Goal: Information Seeking & Learning: Learn about a topic

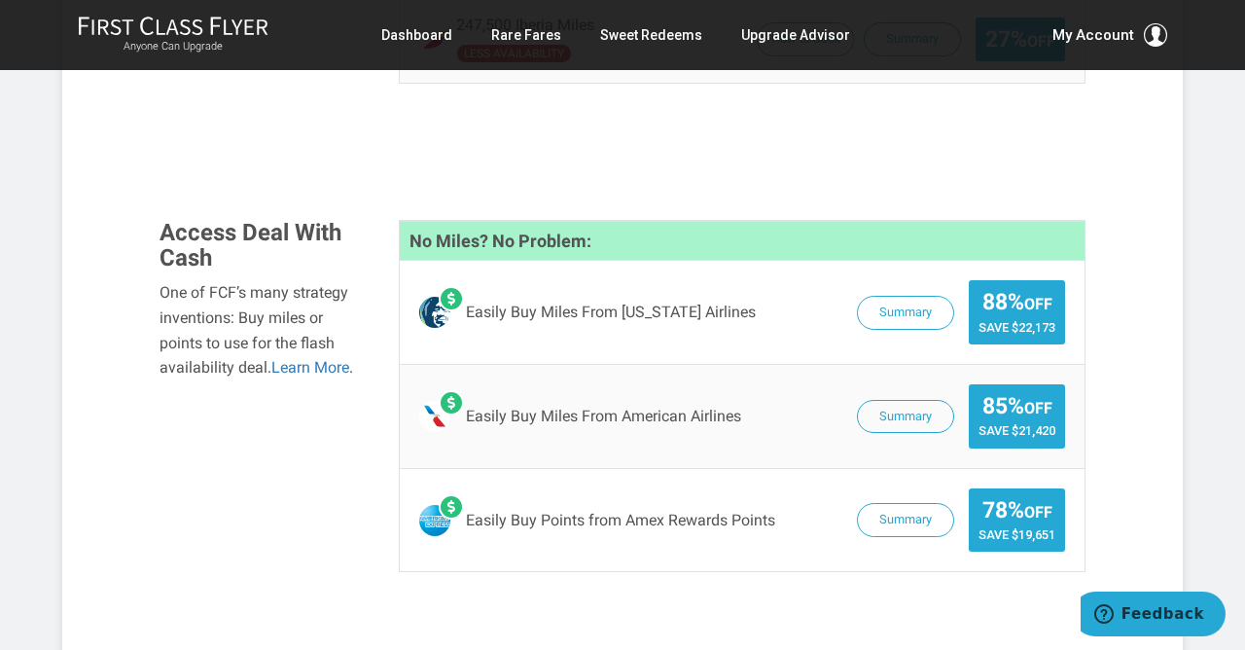
scroll to position [2172, 0]
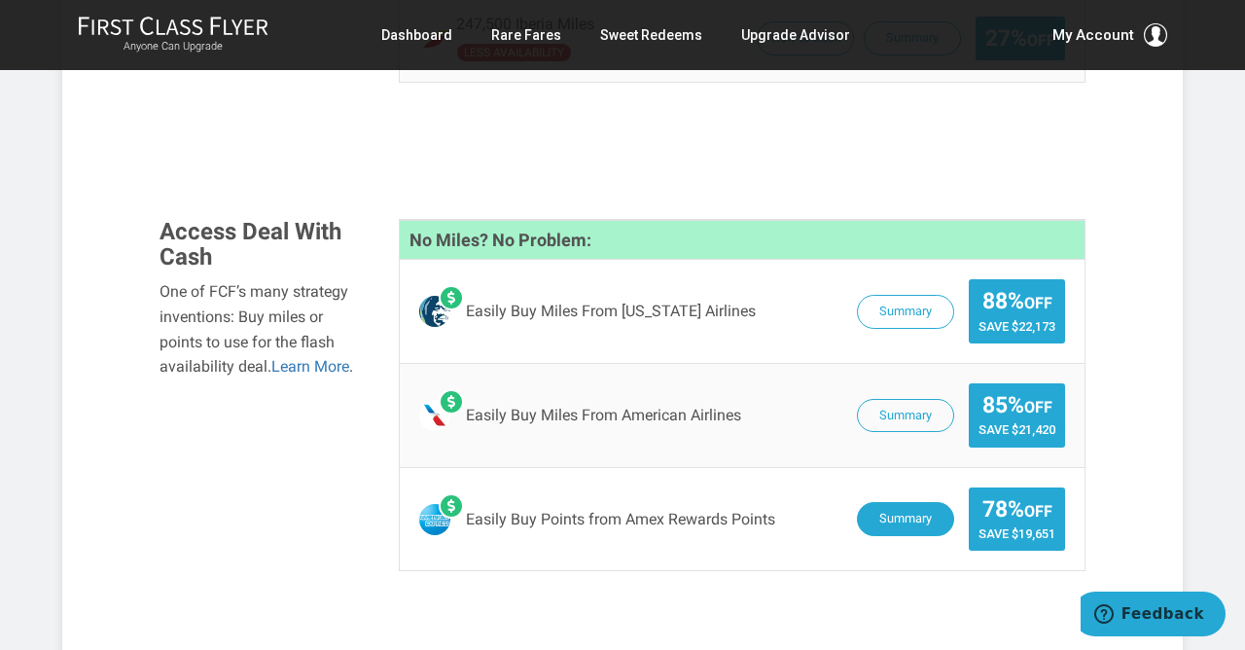
click at [896, 502] on button "Summary" at bounding box center [905, 519] width 97 height 34
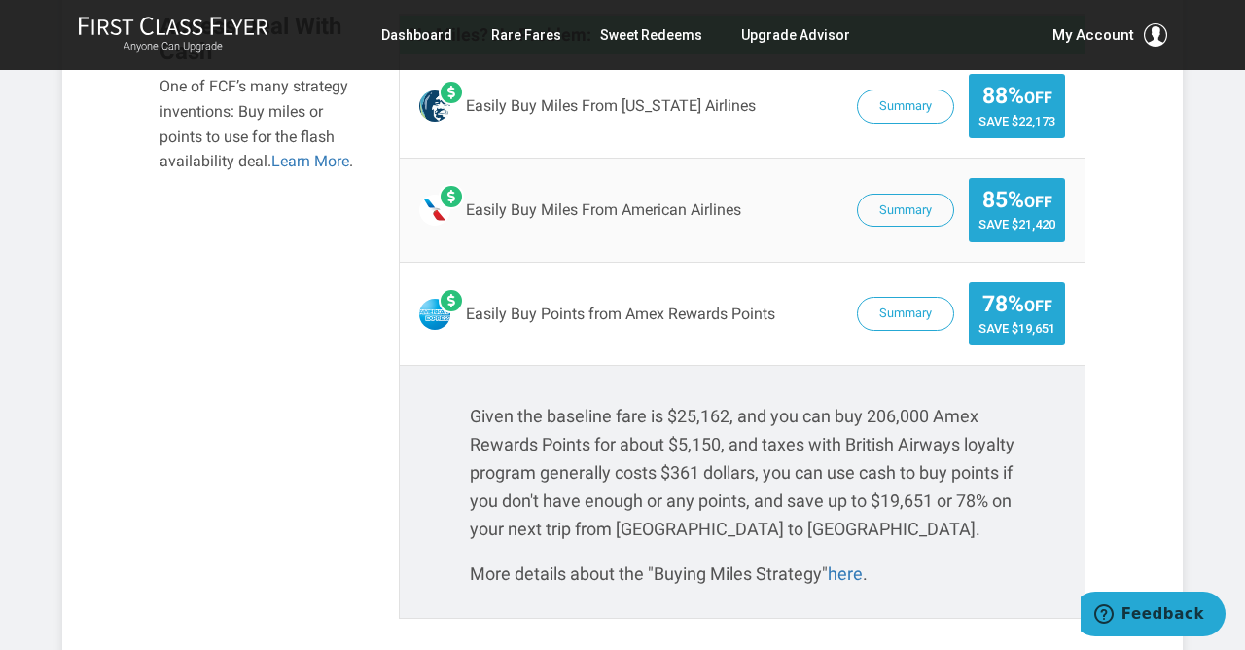
scroll to position [2380, 0]
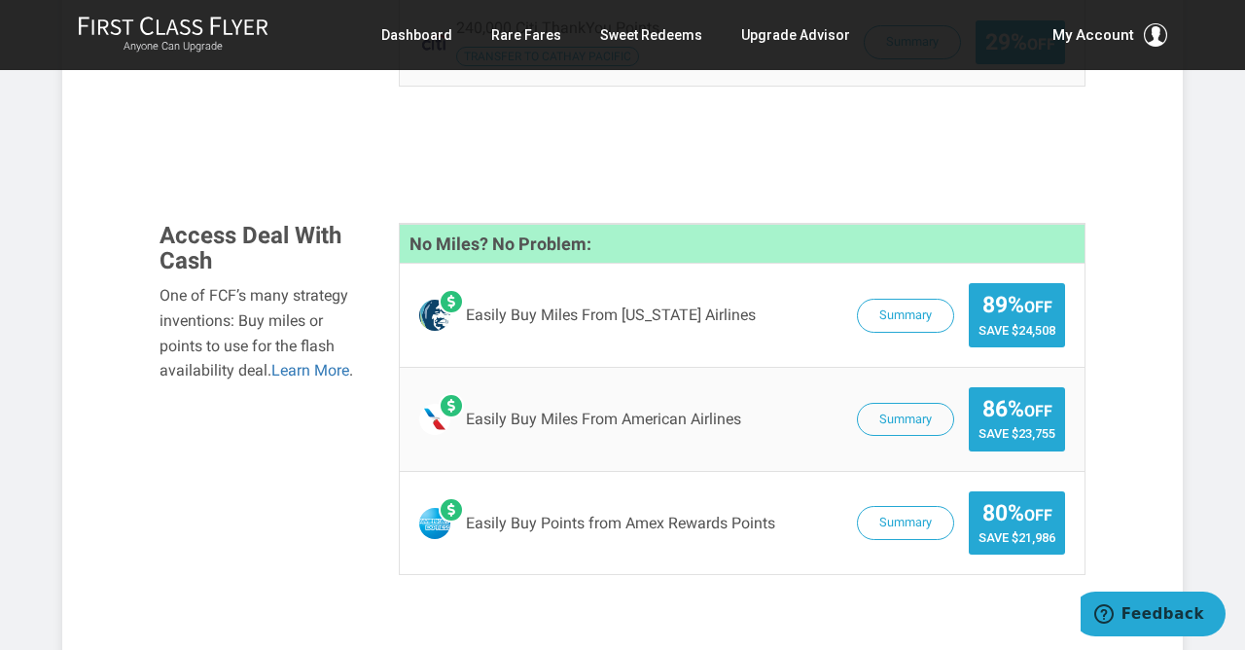
scroll to position [2169, 0]
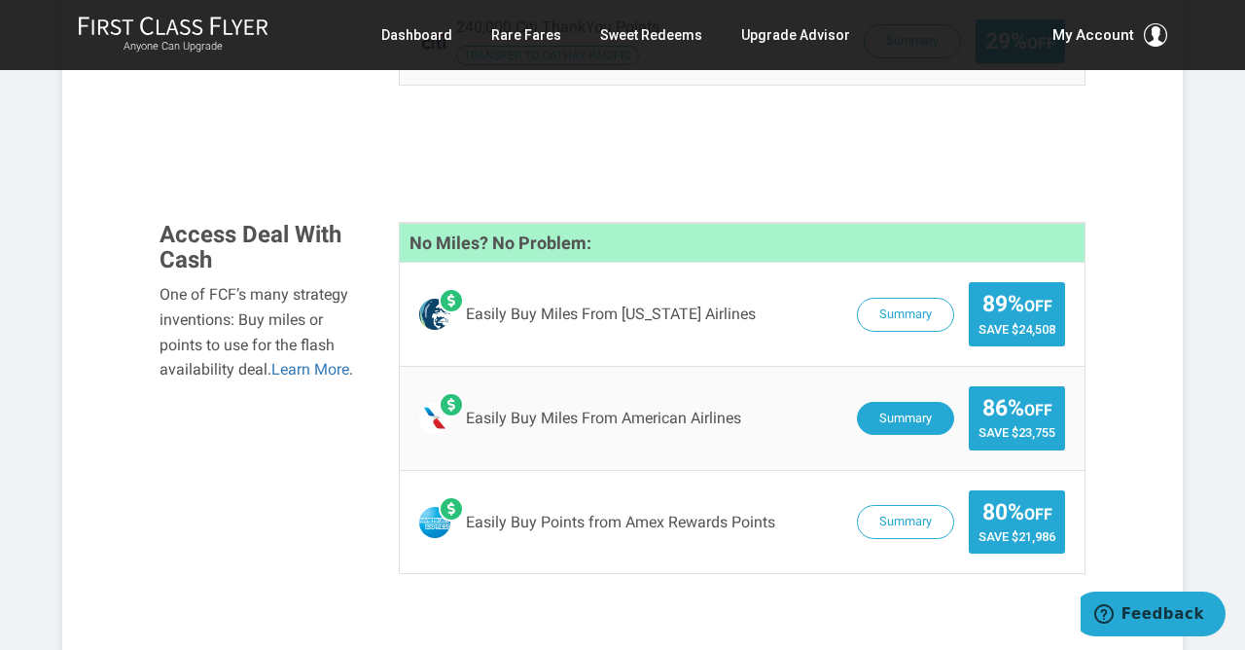
click at [890, 402] on button "Summary" at bounding box center [905, 419] width 97 height 34
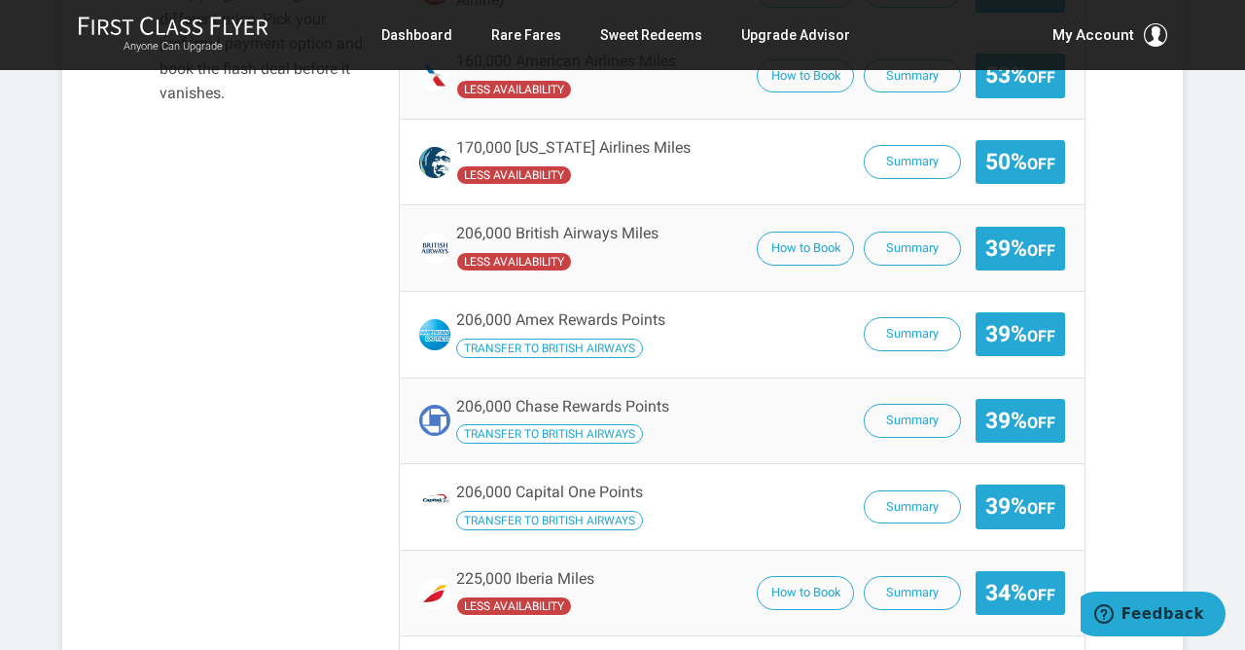
scroll to position [1427, 0]
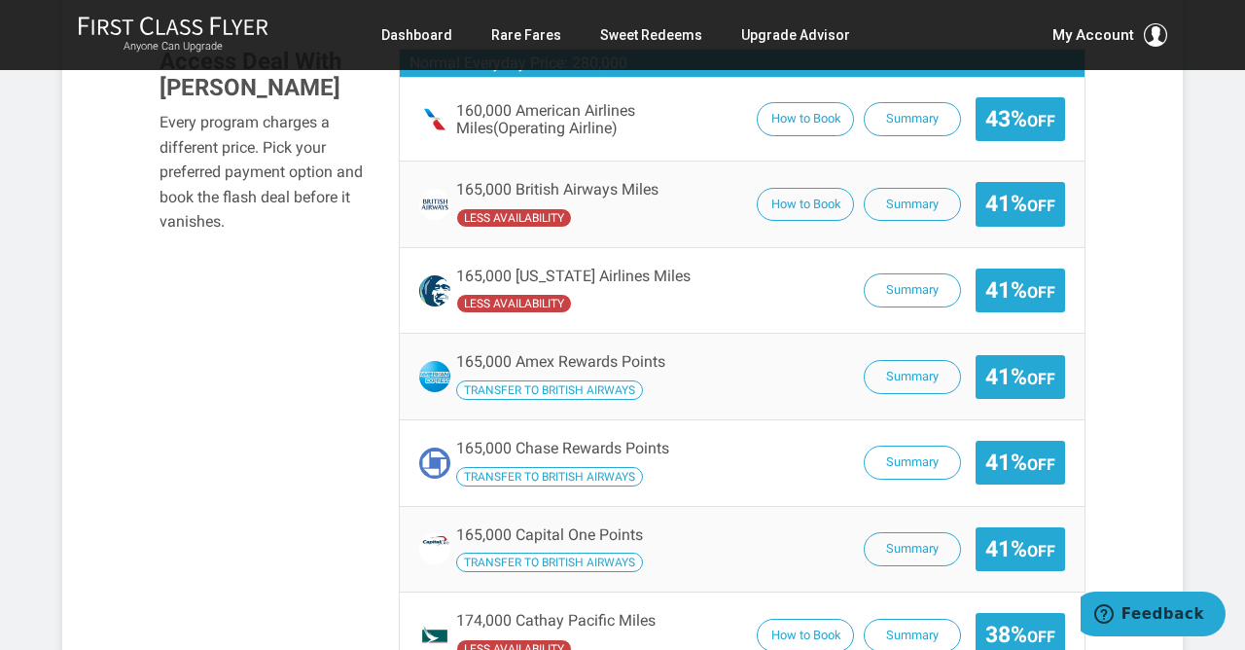
scroll to position [1290, 0]
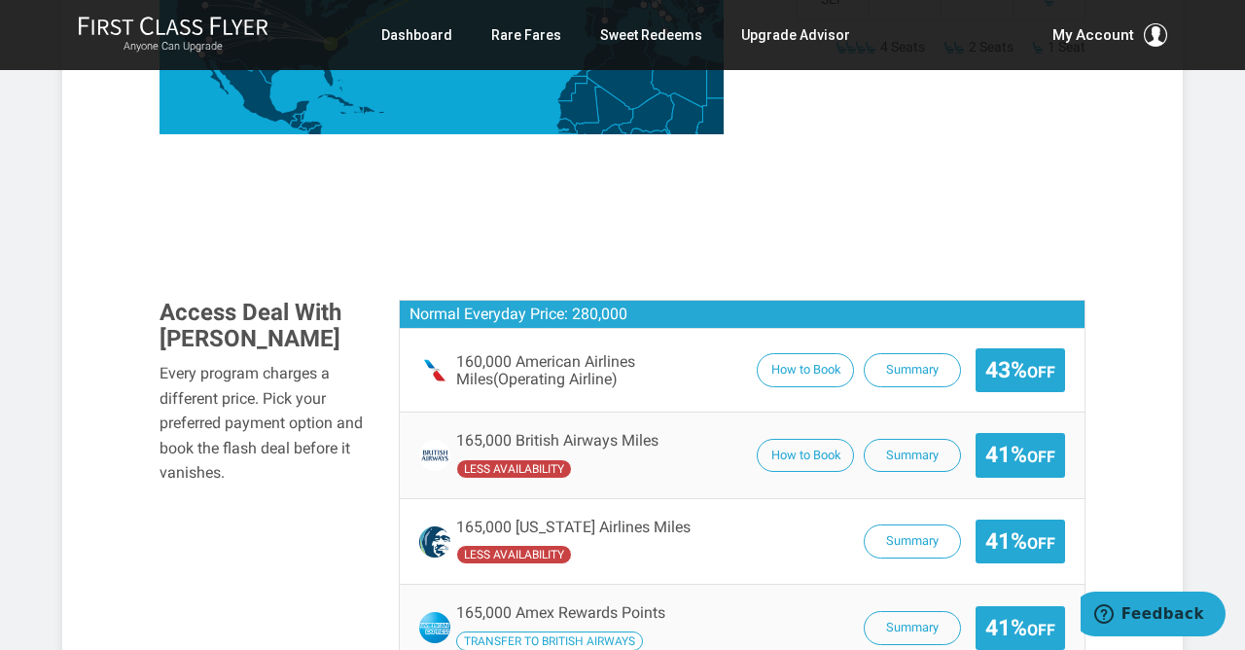
scroll to position [1076, 0]
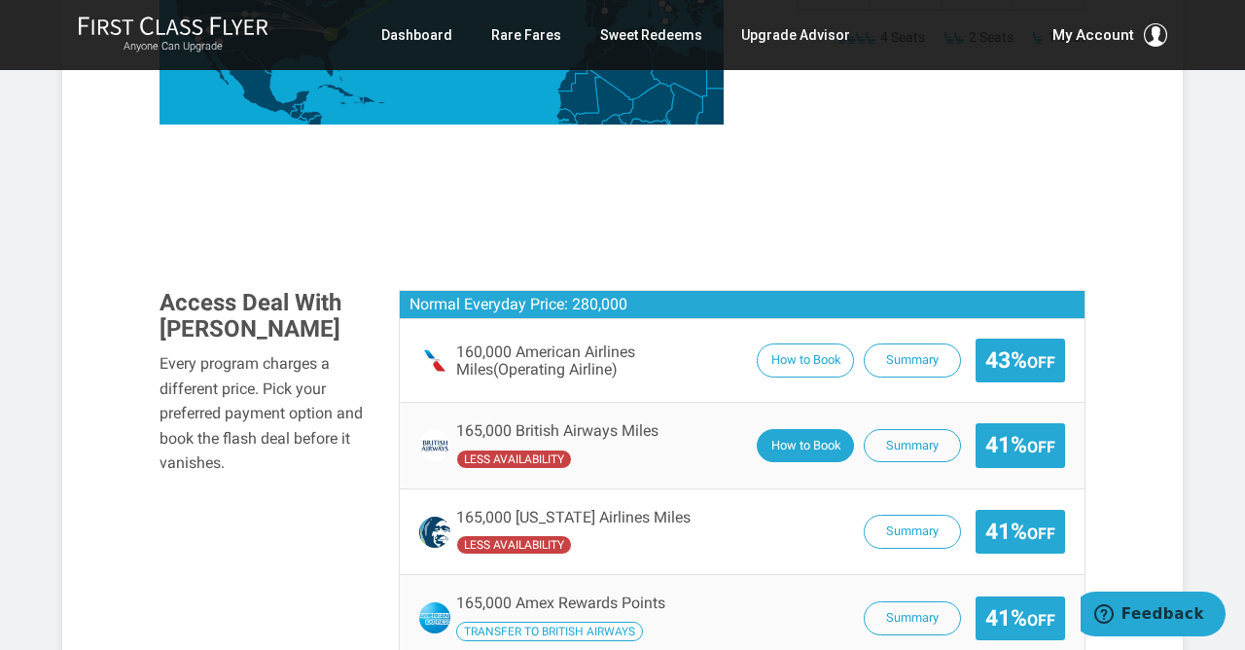
click at [795, 429] on button "How to Book" at bounding box center [805, 446] width 97 height 34
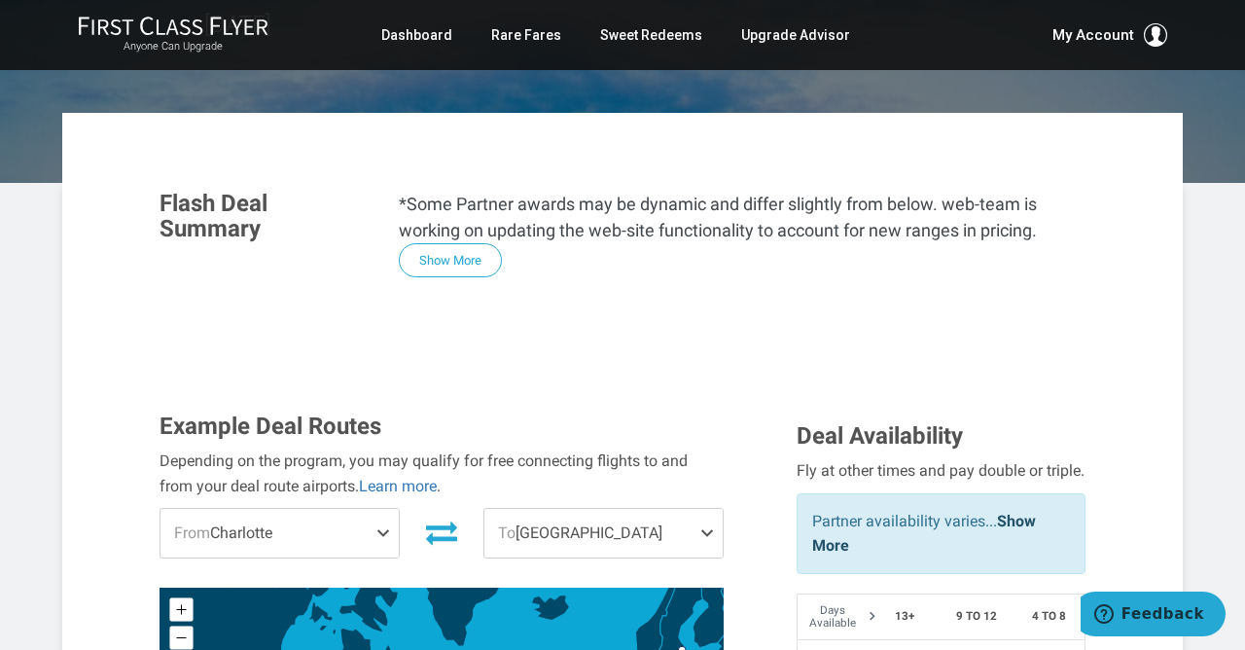
scroll to position [334, 0]
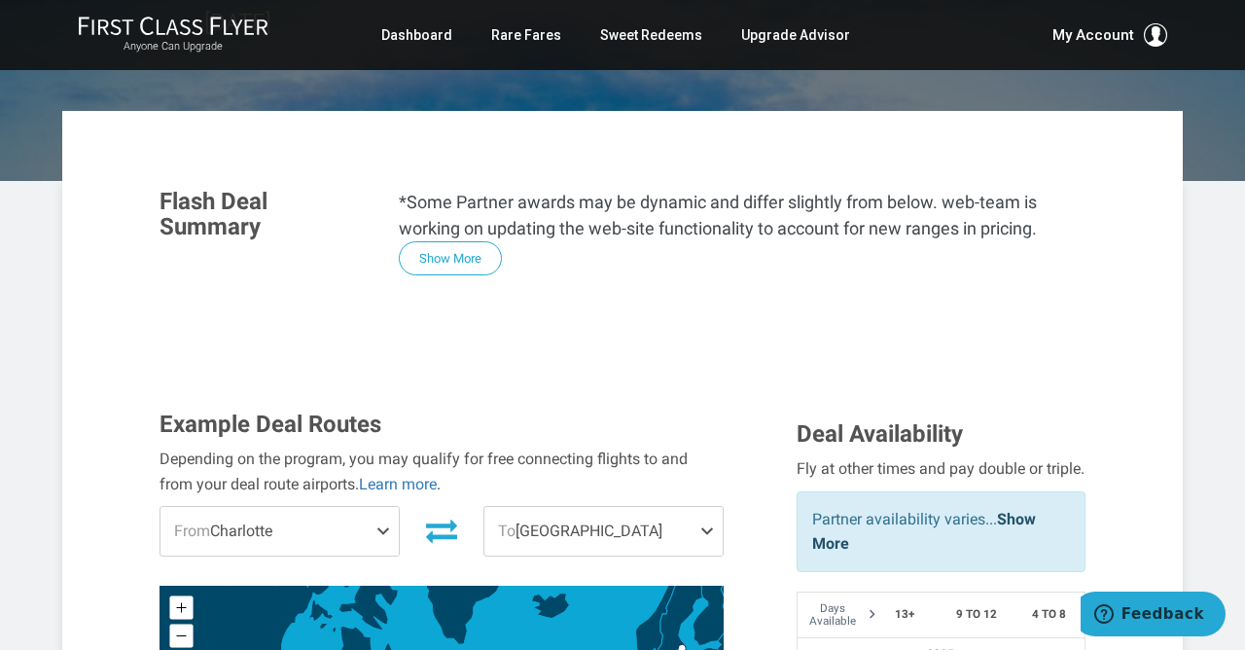
click at [384, 507] on span at bounding box center [386, 531] width 23 height 49
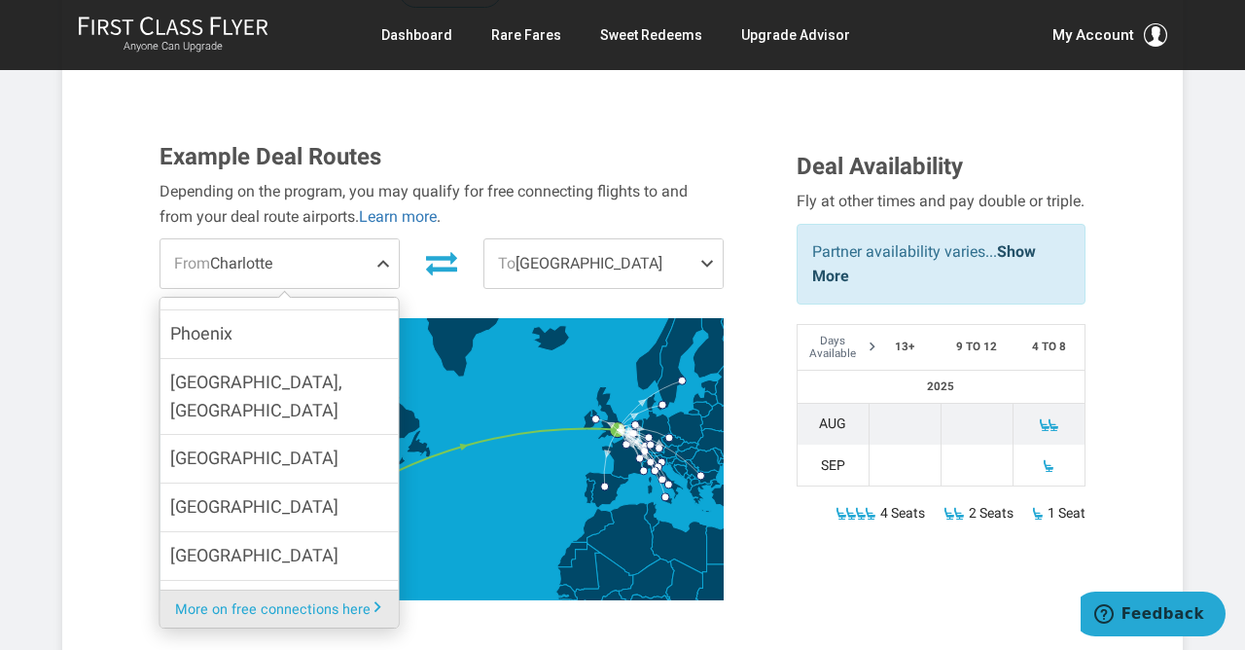
scroll to position [602, 0]
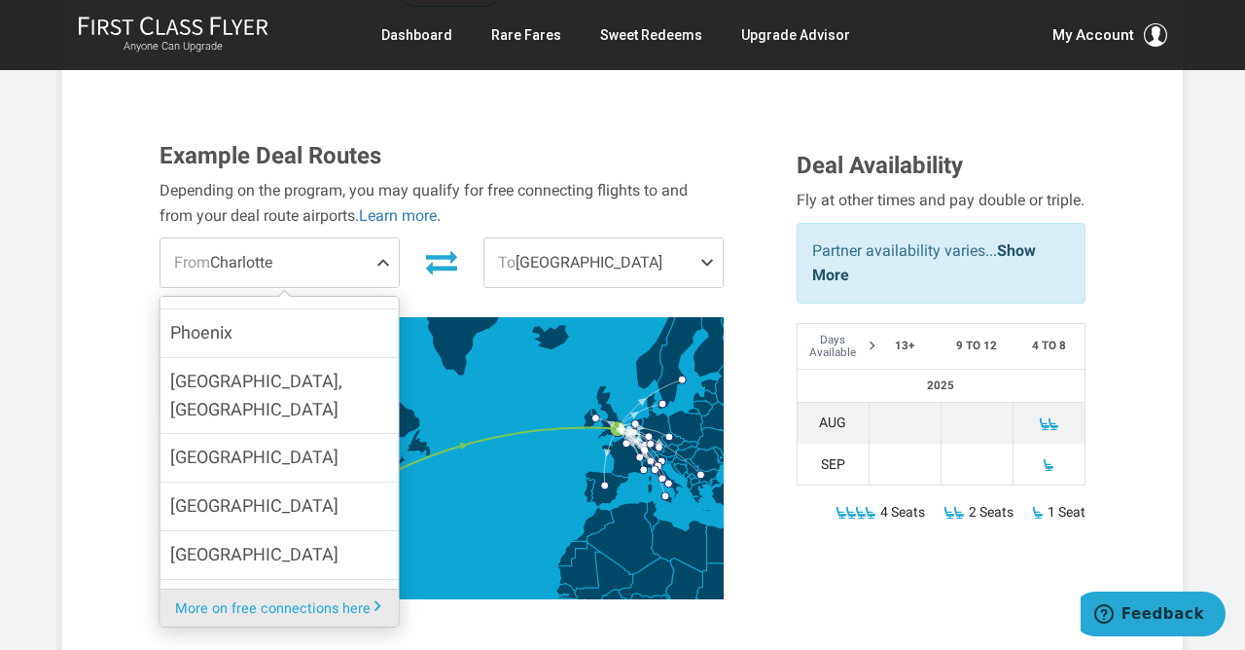
click at [391, 585] on section "Example Deal Routes Depending on the program, you may qualify for free connecti…" at bounding box center [622, 385] width 965 height 524
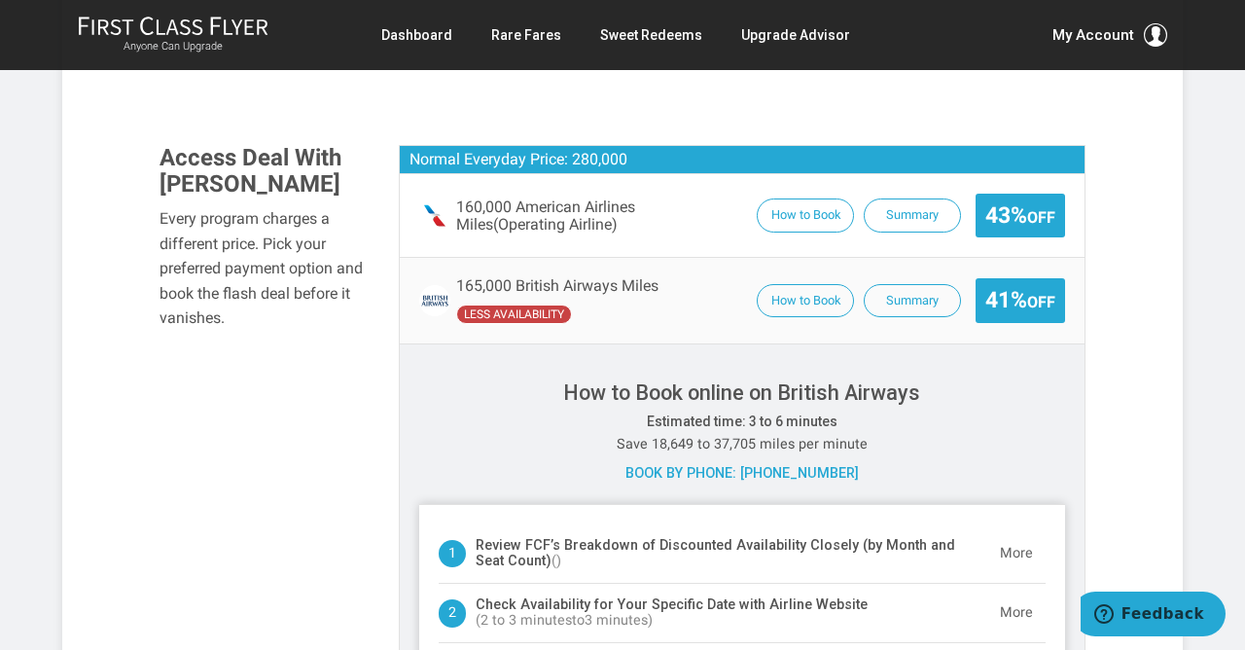
scroll to position [1223, 0]
